Goal: Task Accomplishment & Management: Manage account settings

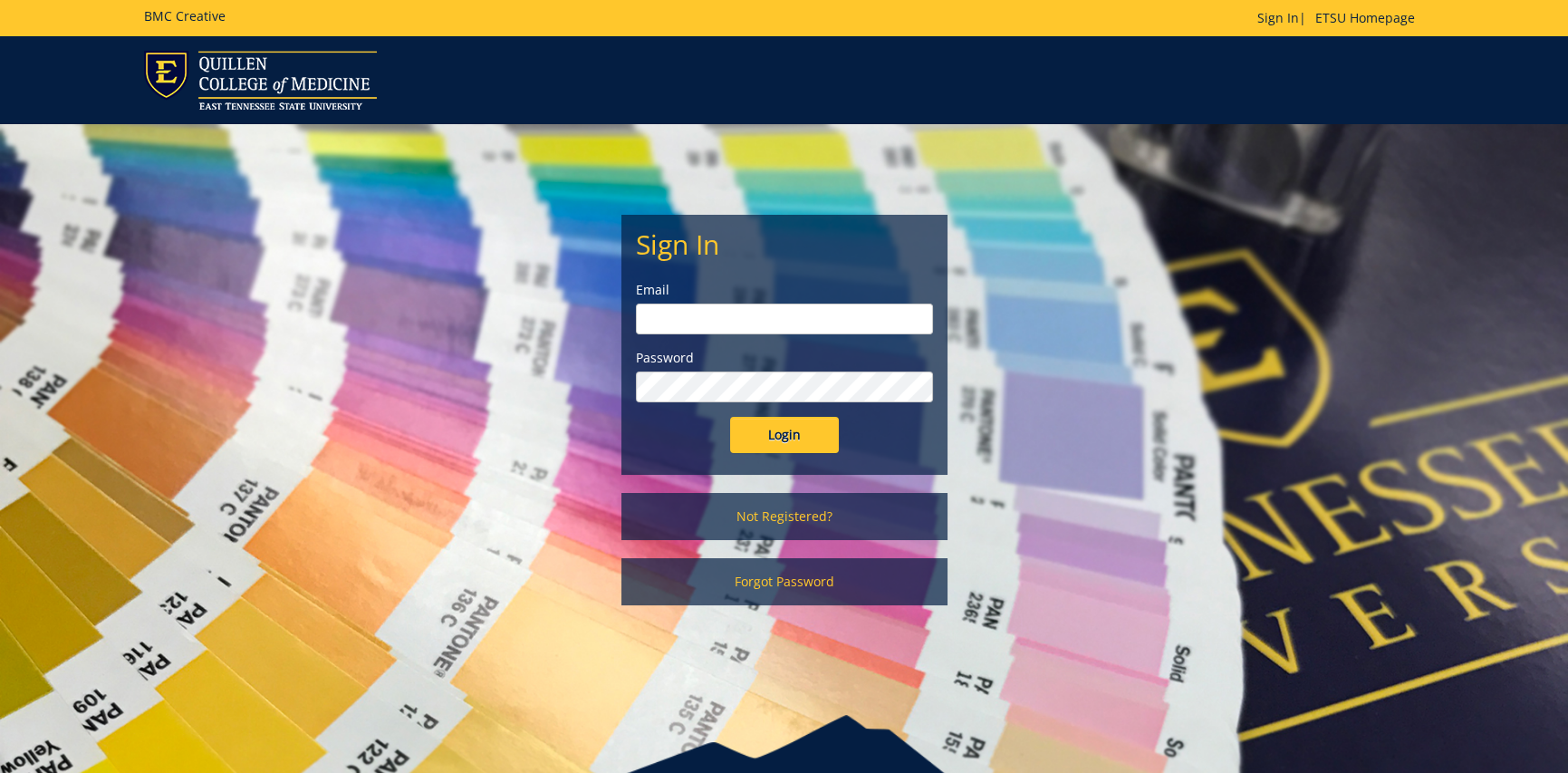
click at [738, 328] on input "email" at bounding box center [784, 319] width 297 height 31
type input "lawssl@etsu.edu"
click at [730, 417] on input "Login" at bounding box center [784, 434] width 109 height 36
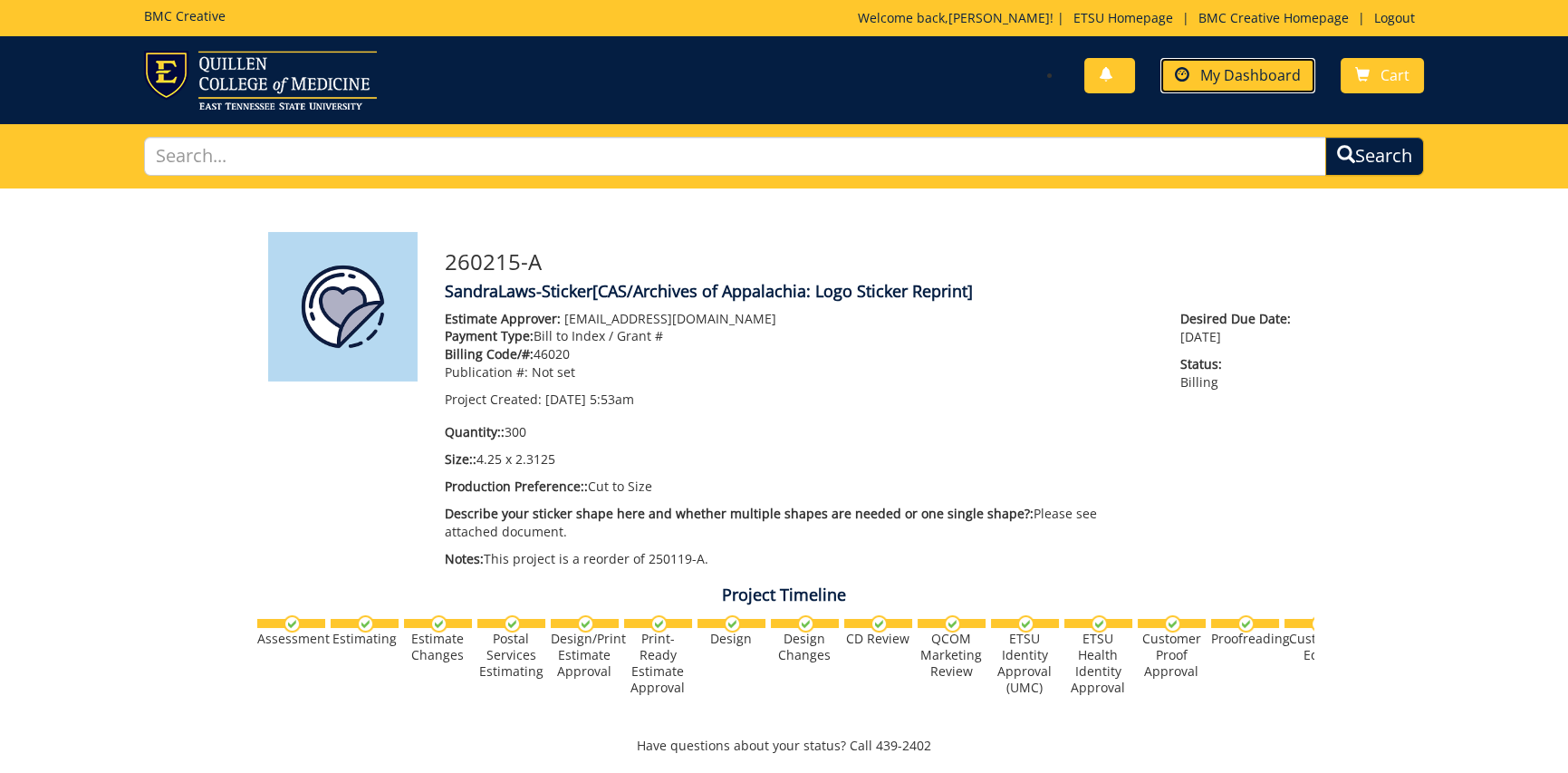
click at [1245, 79] on span "My Dashboard" at bounding box center [1251, 75] width 101 height 20
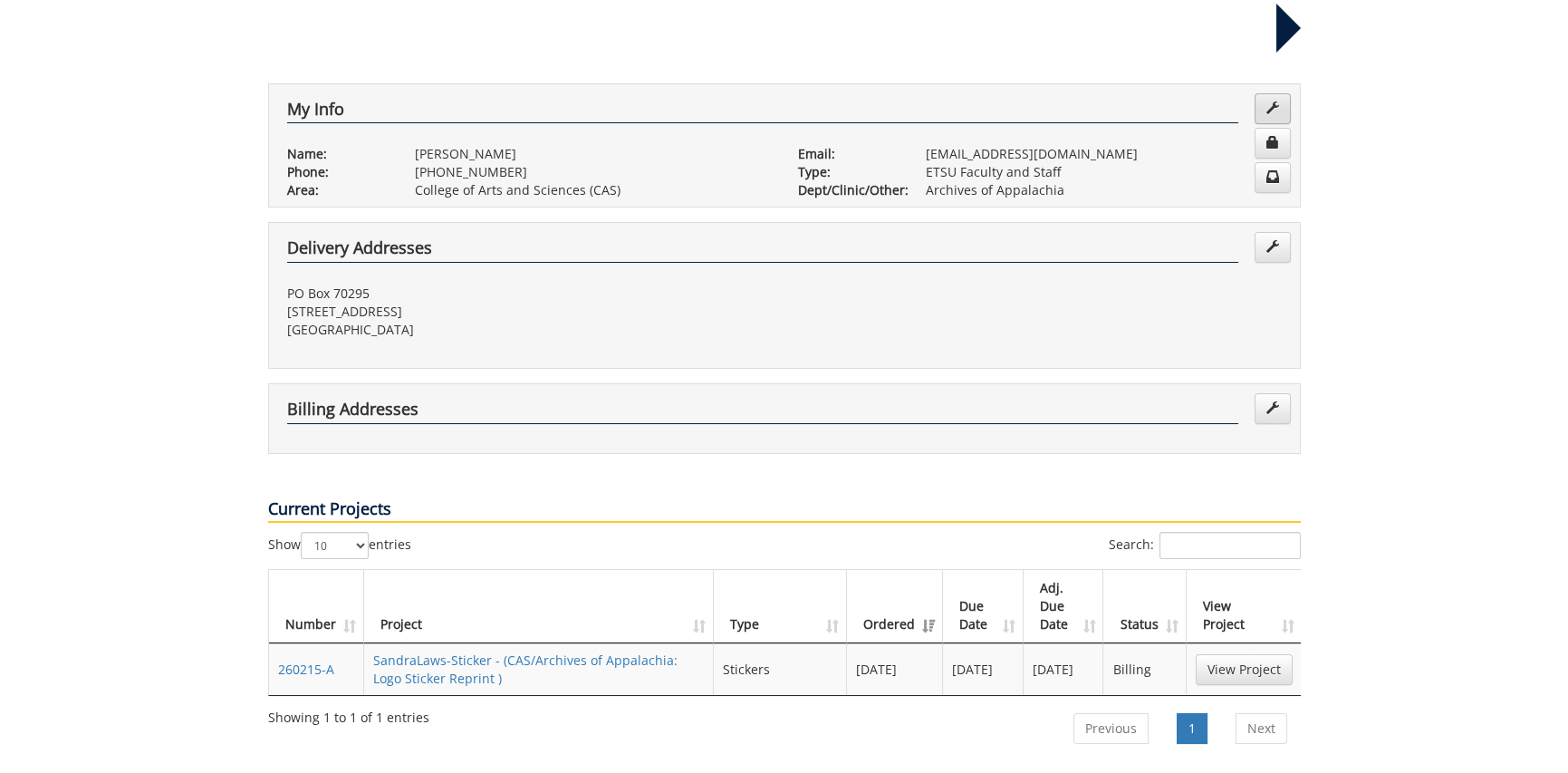
scroll to position [454, 0]
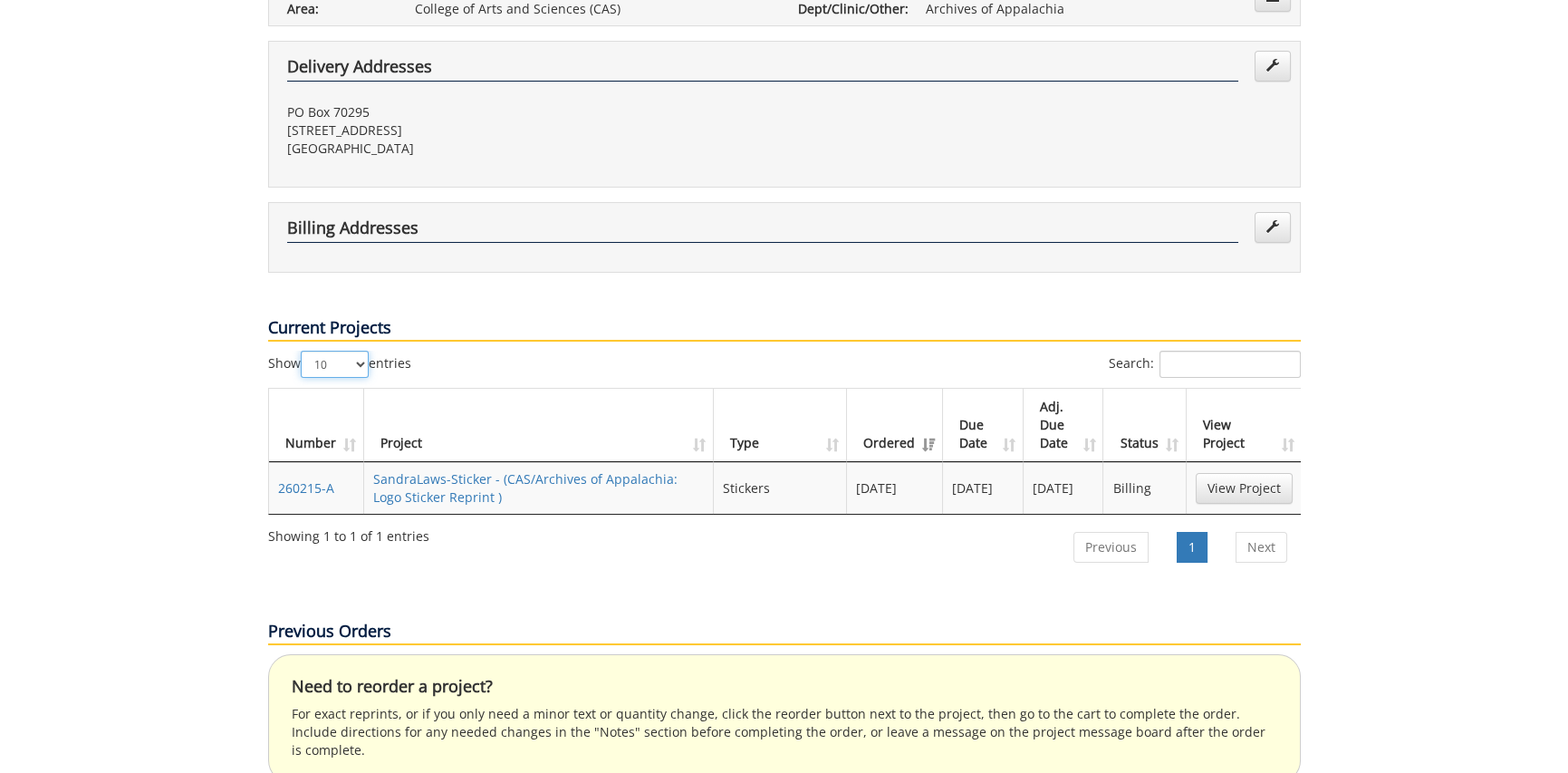
click at [362, 351] on select "10 25 50 100" at bounding box center [335, 364] width 68 height 27
select select "25"
click at [303, 351] on select "10 25 50 100" at bounding box center [335, 364] width 68 height 27
click at [1272, 532] on link "Next" at bounding box center [1261, 548] width 51 height 31
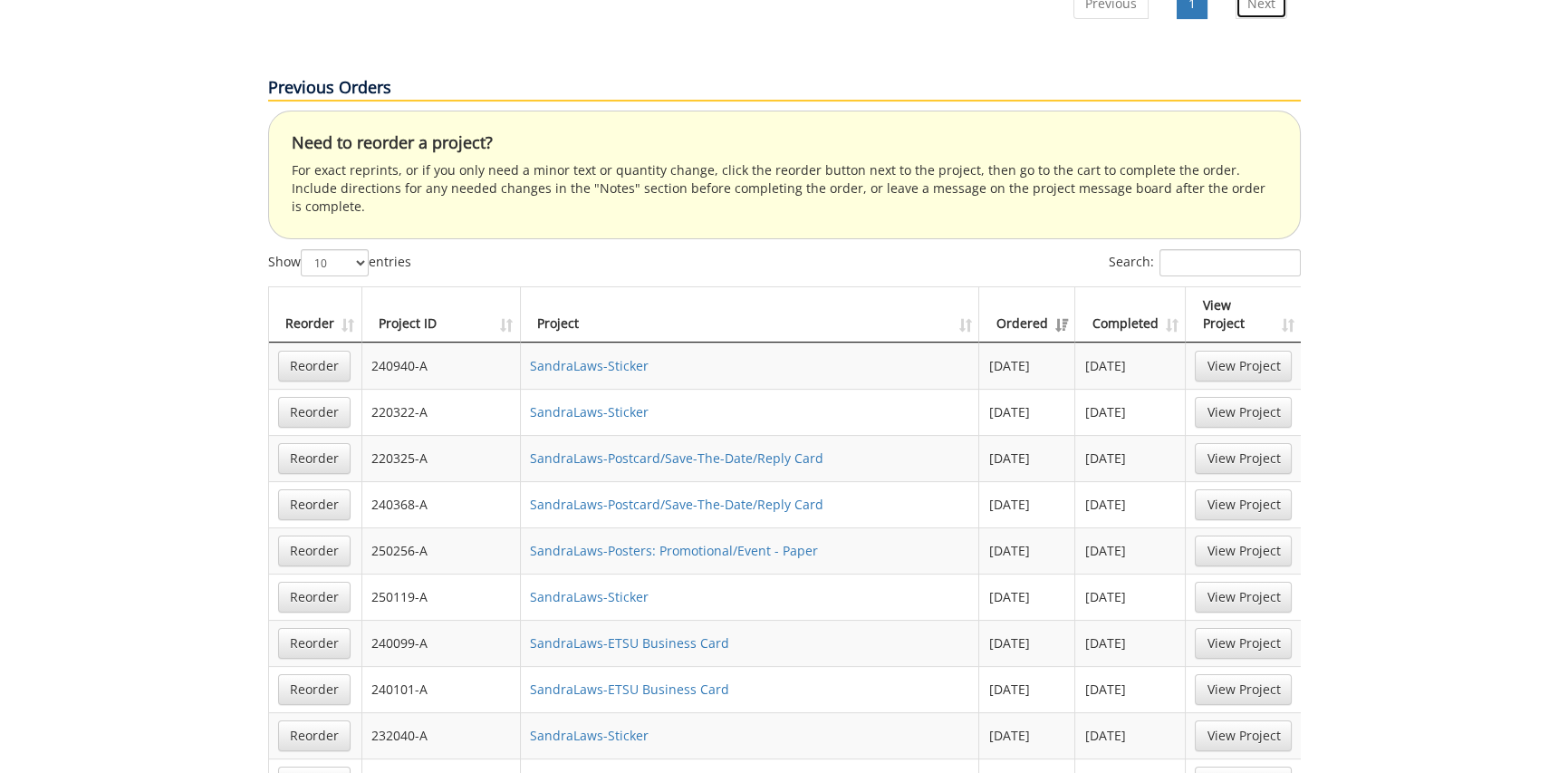
scroll to position [1088, 0]
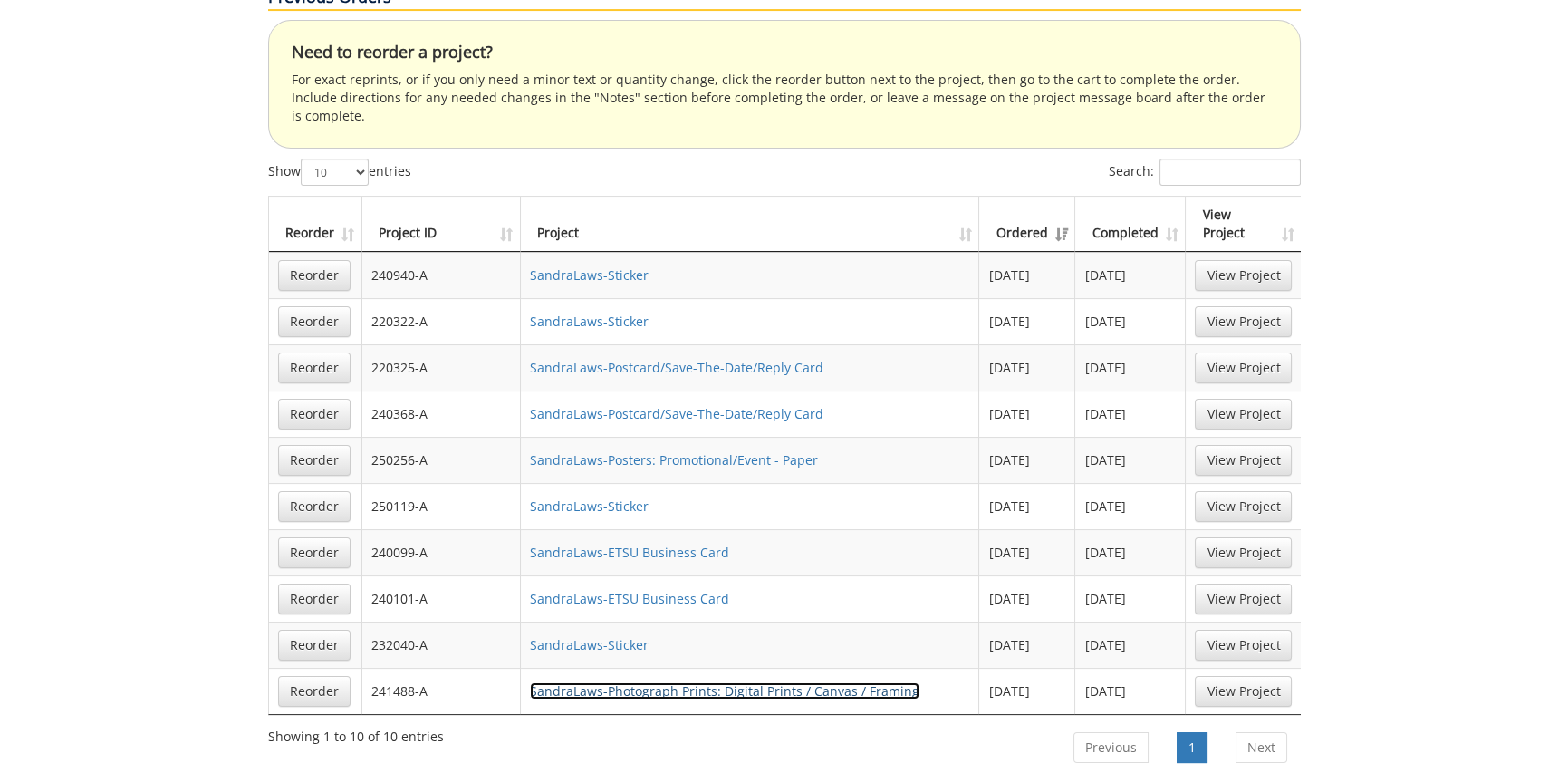
click at [805, 683] on link "SandraLaws-Photograph Prints: Digital Prints / Canvas / Framing" at bounding box center [724, 691] width 389 height 17
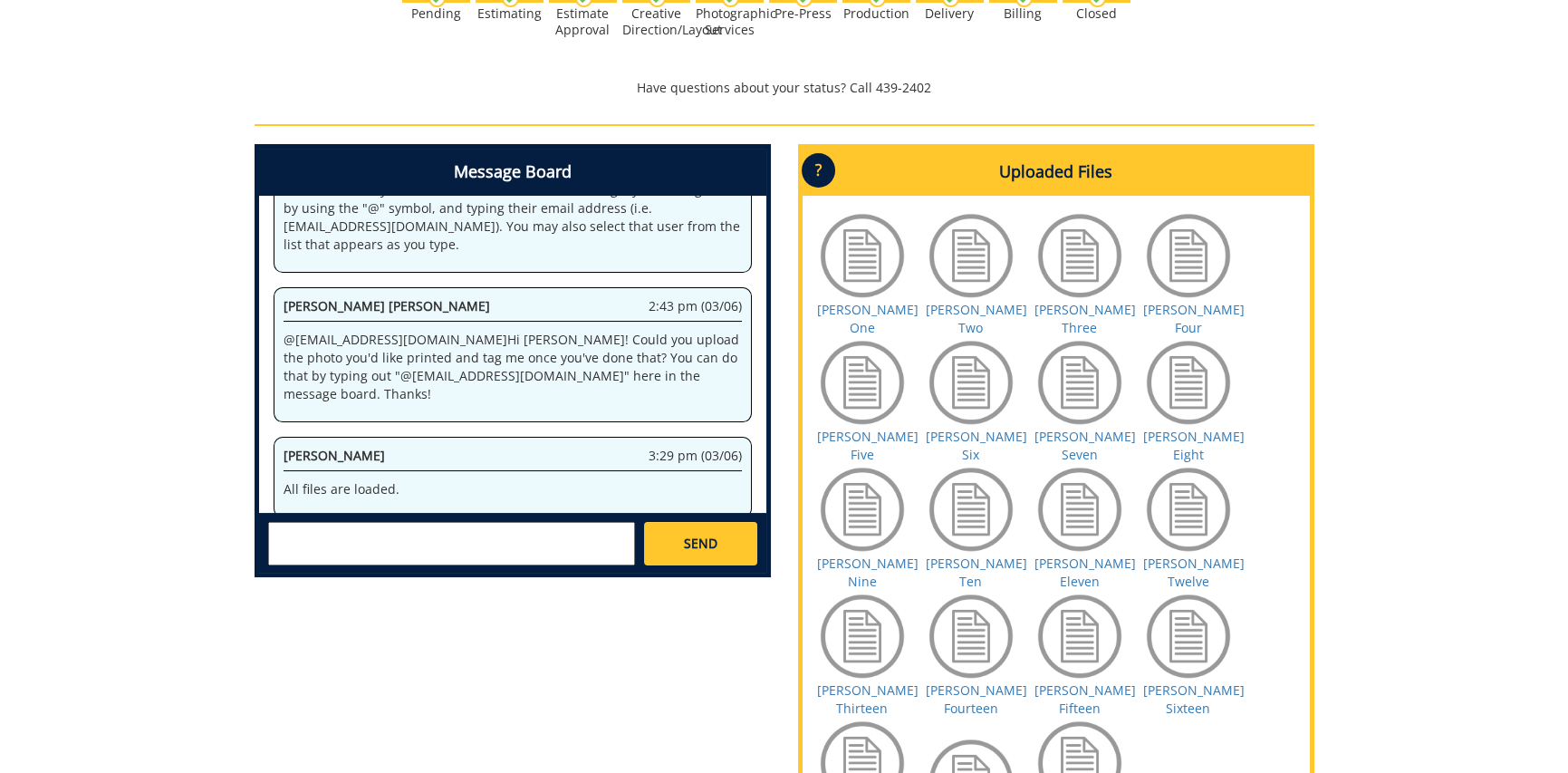
scroll to position [906, 0]
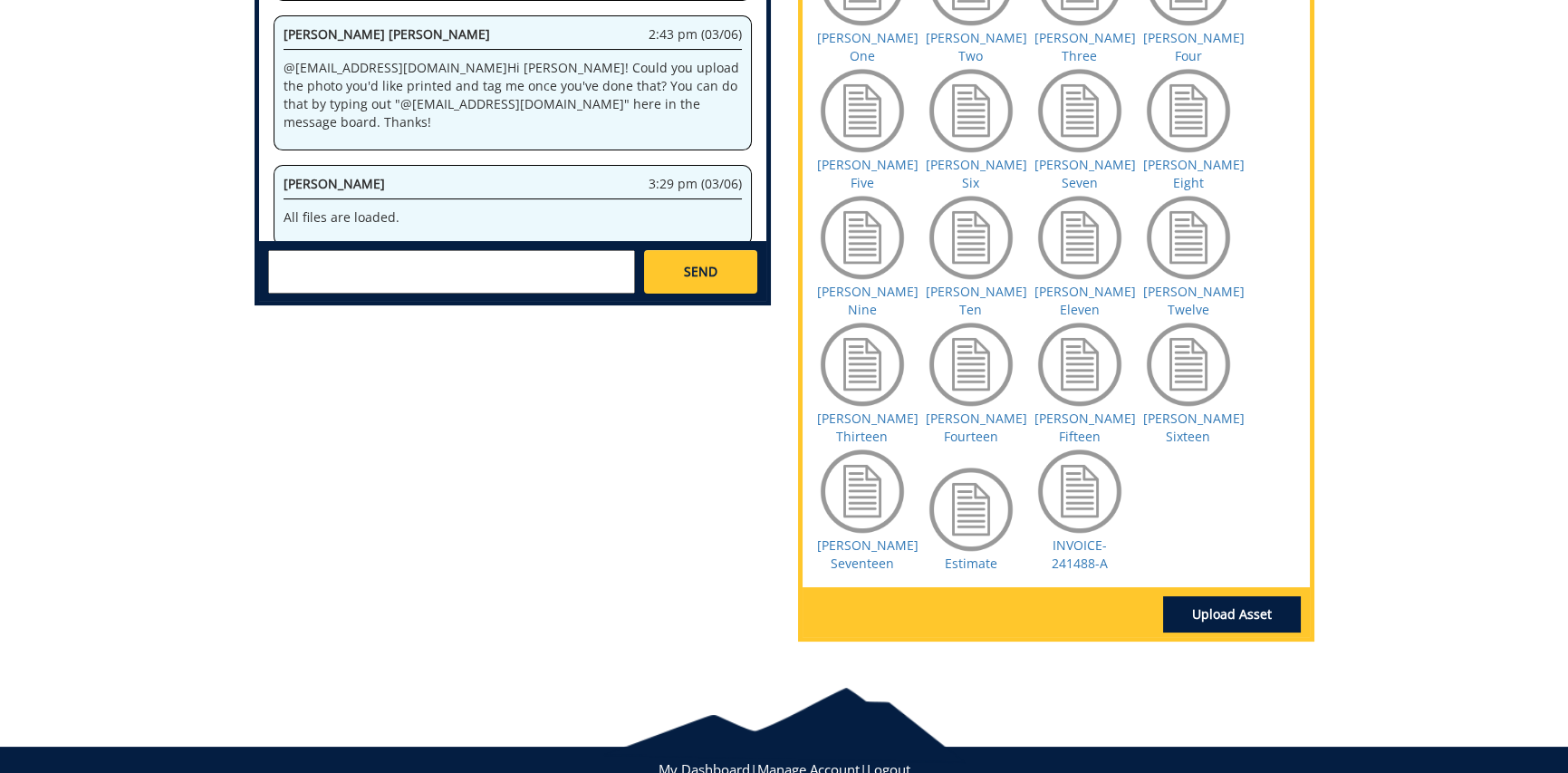
click at [1089, 446] on div at bounding box center [1080, 490] width 90 height 90
click at [1080, 536] on link "INVOICE-241488-A" at bounding box center [1081, 554] width 56 height 35
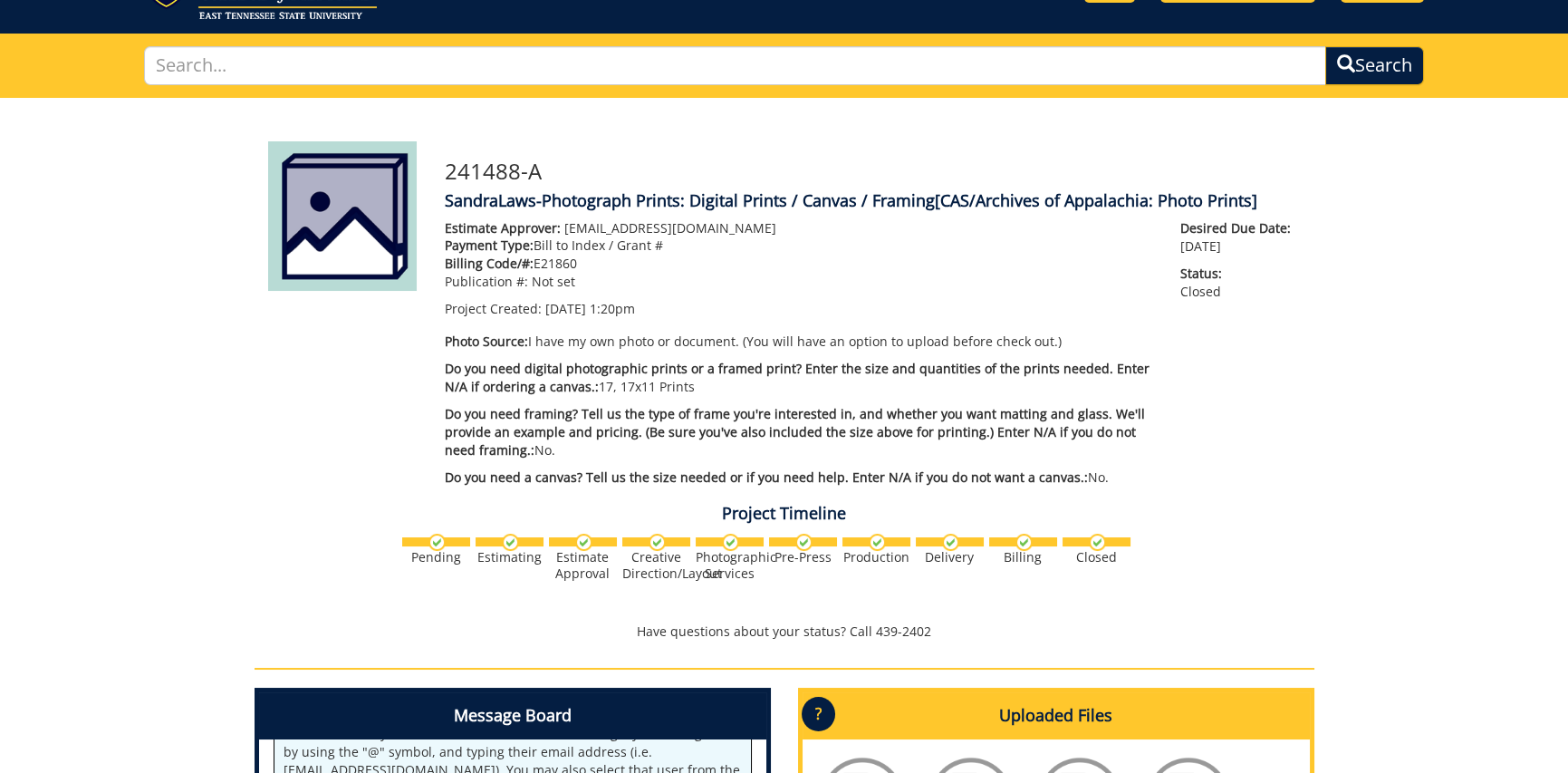
scroll to position [0, 0]
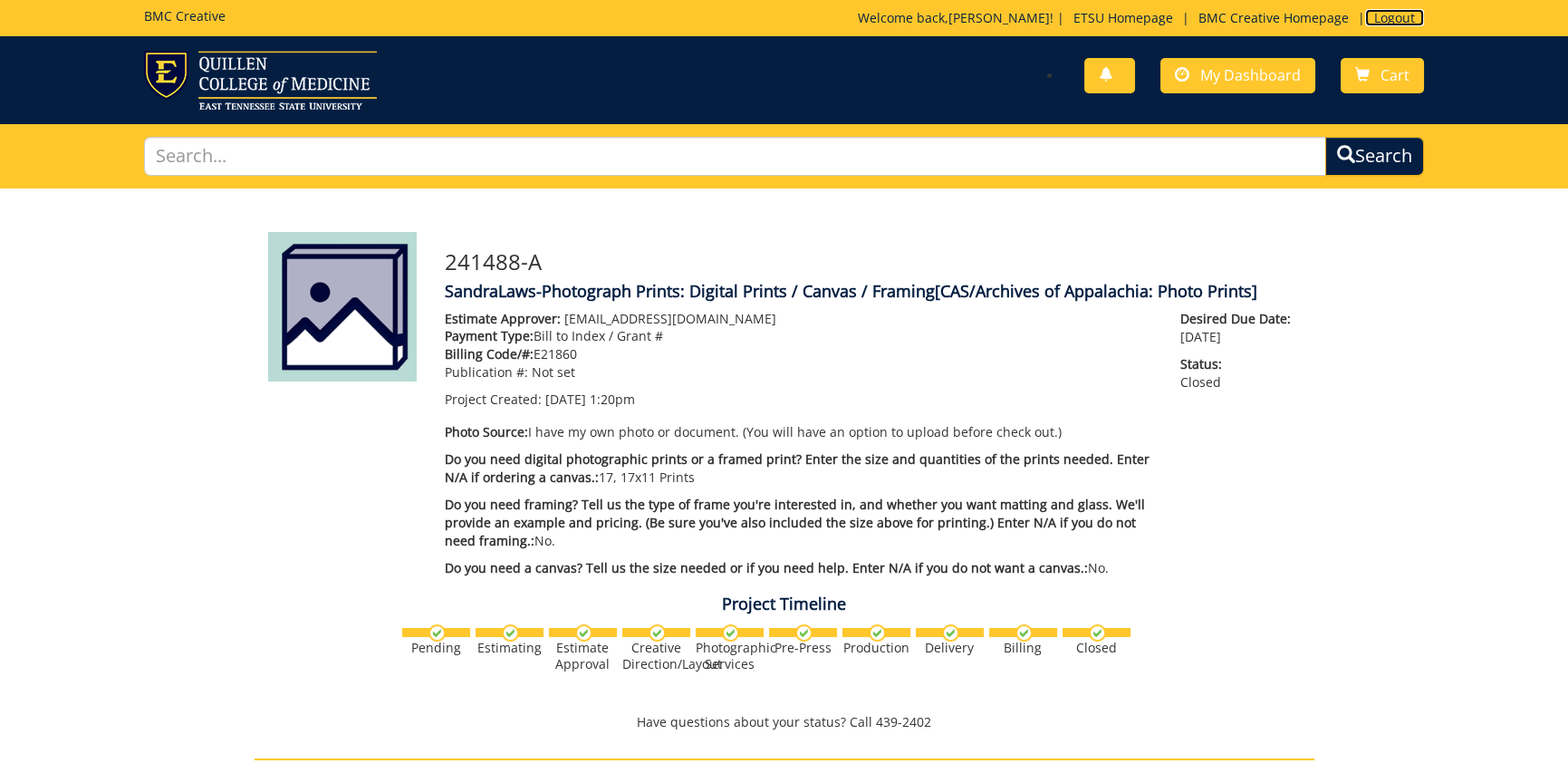
click at [1385, 17] on link "Logout" at bounding box center [1394, 17] width 59 height 17
